Goal: Transaction & Acquisition: Purchase product/service

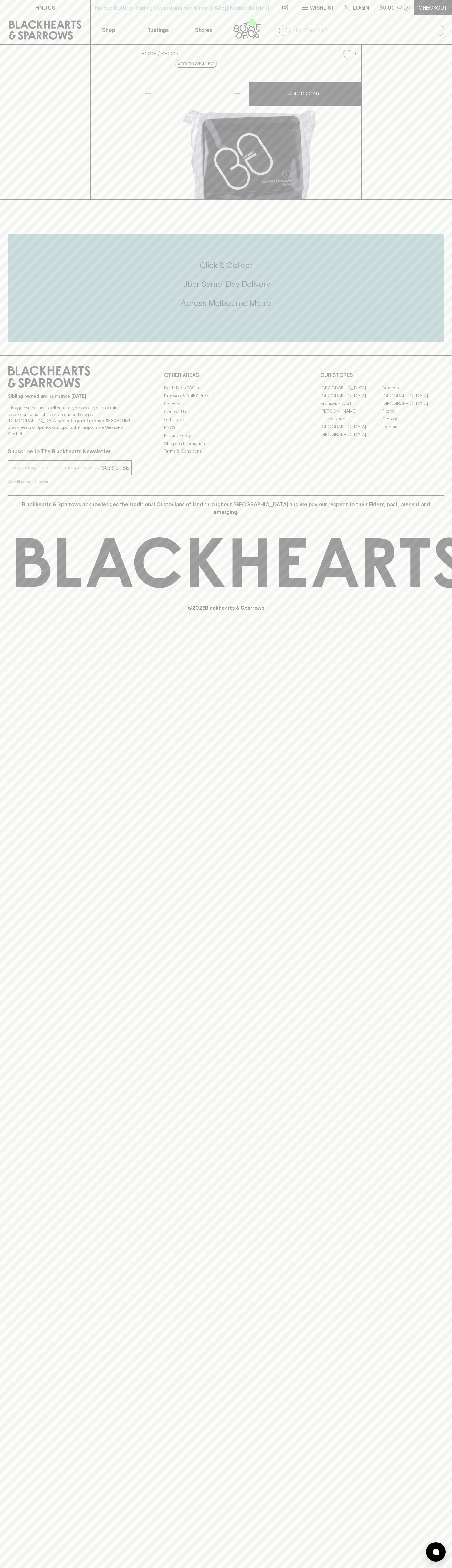
click at [390, 18] on div "​" at bounding box center [361, 30] width 181 height 29
click at [451, 628] on footer "Sibling owned and run since 2006 It is against the law to sell or supply alcoho…" at bounding box center [226, 492] width 452 height 273
click at [309, 1567] on html "FIND US | No Bad Bottles | Sibling Owned and Run Since 2006 | No Bad Bottles | …" at bounding box center [226, 784] width 452 height 1568
click at [1, 39] on link at bounding box center [45, 30] width 90 height 29
